Goal: Information Seeking & Learning: Get advice/opinions

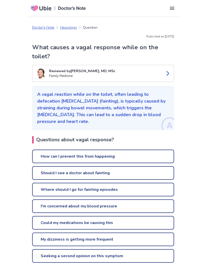
click at [47, 216] on link "Could my medications be causing this" at bounding box center [103, 223] width 142 height 14
click at [73, 166] on link "Should I see a doctor about fainting" at bounding box center [103, 173] width 142 height 14
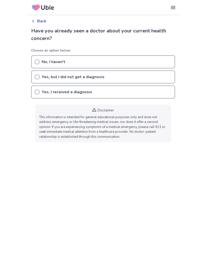
click at [51, 60] on p "No, I haven't" at bounding box center [54, 62] width 24 height 6
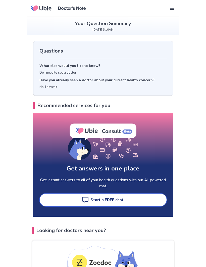
click at [49, 86] on p "No, I haven't" at bounding box center [104, 87] width 128 height 5
